Goal: Task Accomplishment & Management: Use online tool/utility

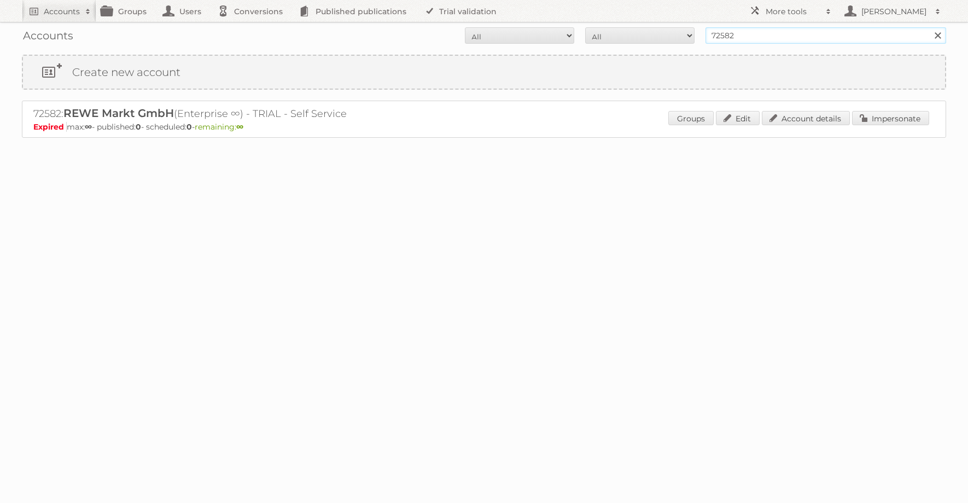
click at [742, 36] on input "72582" at bounding box center [826, 35] width 241 height 16
type input "[PERSON_NAME]"
click at [930, 27] on input "Search" at bounding box center [938, 35] width 16 height 16
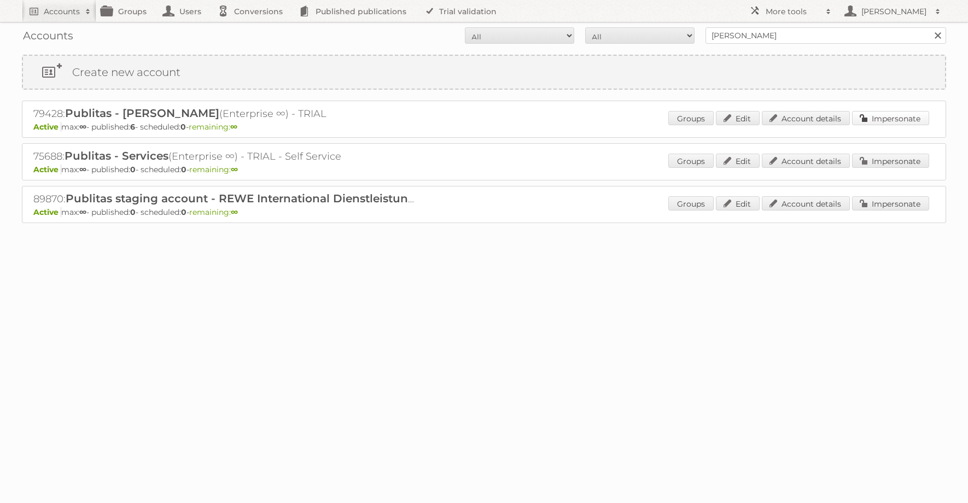
click at [908, 117] on link "Impersonate" at bounding box center [890, 118] width 77 height 14
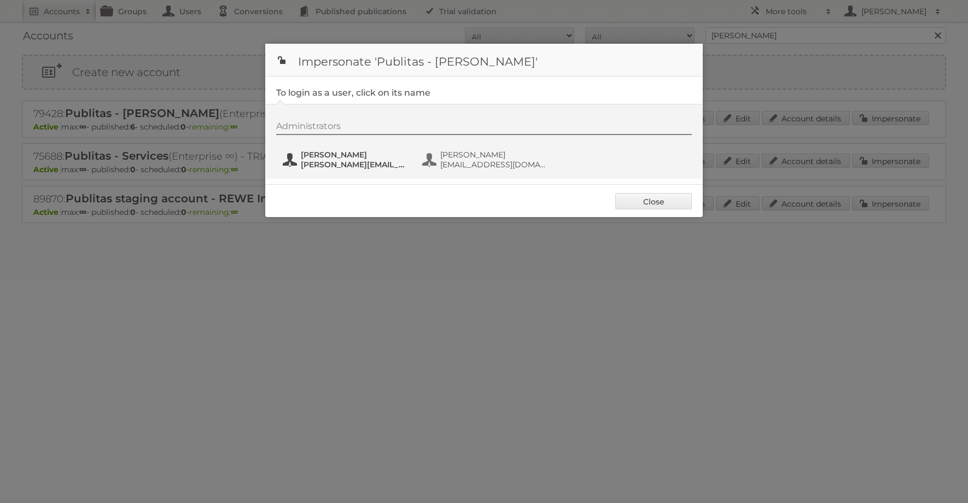
click at [324, 162] on span "[PERSON_NAME][EMAIL_ADDRESS][DOMAIN_NAME]" at bounding box center [354, 165] width 106 height 10
